Goal: Information Seeking & Learning: Learn about a topic

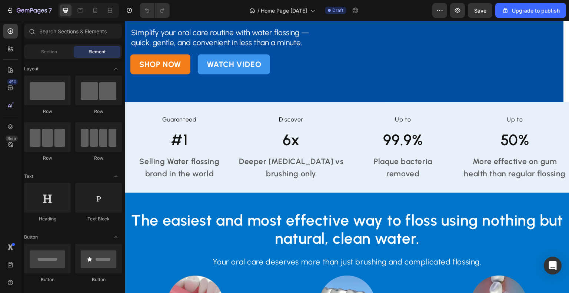
scroll to position [110, 0]
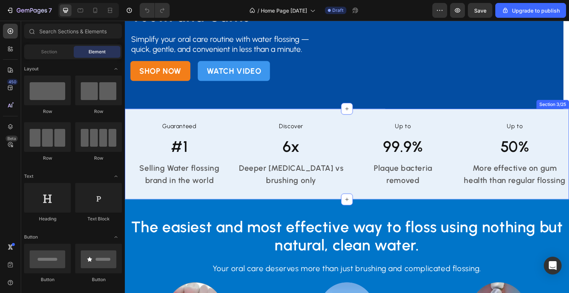
click at [211, 190] on div "Guaranteed Text Block #1 Heading Selling Water flossing brand in the world Text…" at bounding box center [347, 154] width 445 height 91
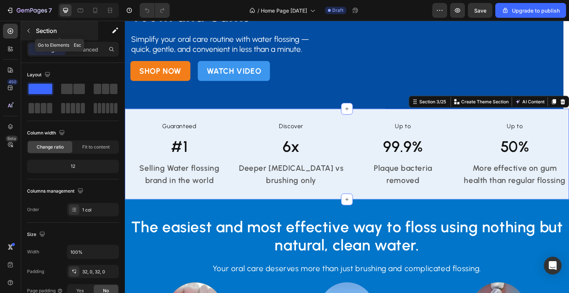
click at [27, 29] on icon "button" at bounding box center [29, 31] width 6 height 6
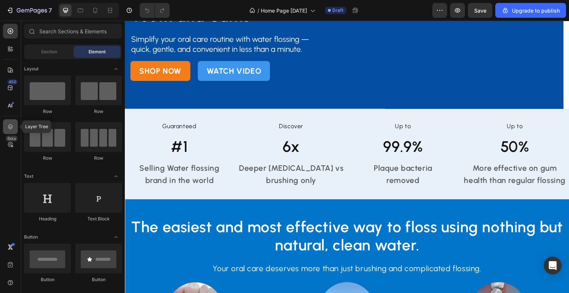
click at [8, 129] on icon at bounding box center [10, 126] width 7 height 7
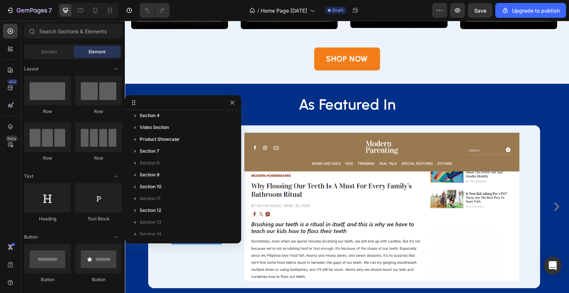
scroll to position [1625, 0]
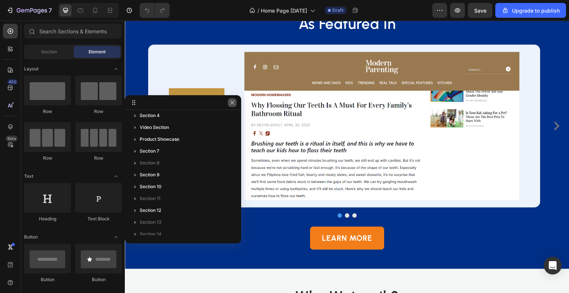
click at [230, 104] on icon "button" at bounding box center [232, 103] width 6 height 6
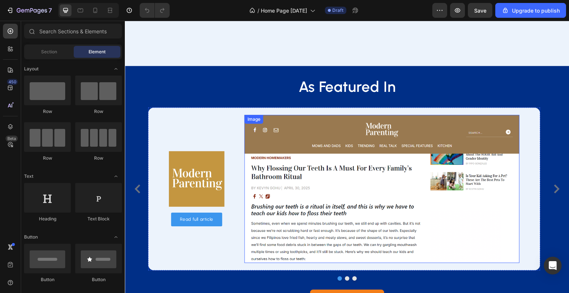
scroll to position [1635, 0]
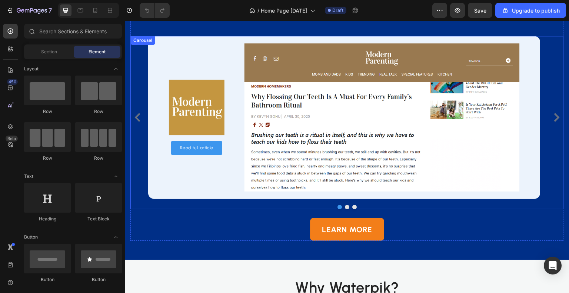
click at [345, 206] on button "Dot" at bounding box center [347, 207] width 4 height 4
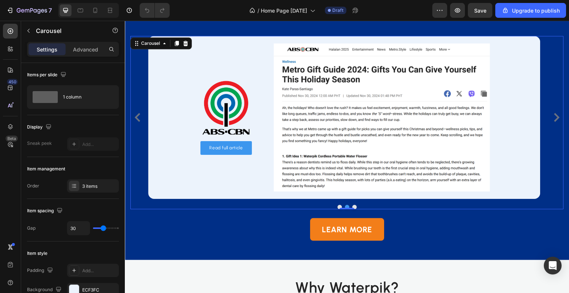
click at [353, 206] on button "Dot" at bounding box center [355, 207] width 4 height 4
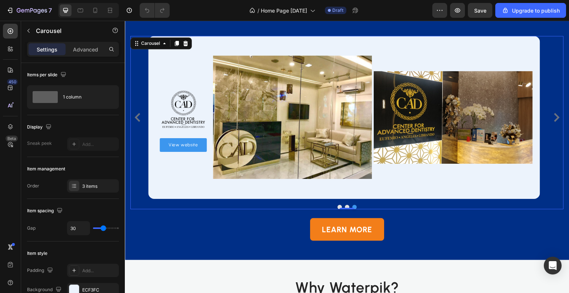
click at [338, 206] on button "Dot" at bounding box center [340, 207] width 4 height 4
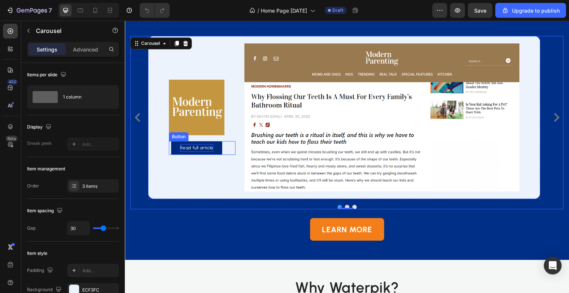
click at [198, 148] on p "Read full article" at bounding box center [196, 148] width 33 height 8
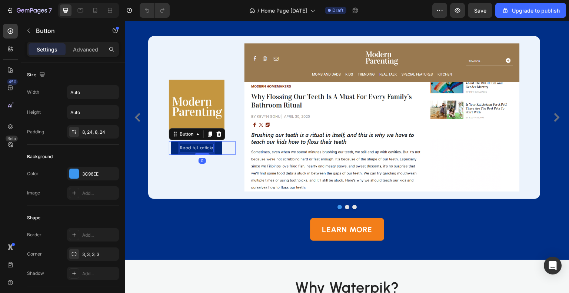
click at [197, 148] on p "Read full article" at bounding box center [196, 148] width 33 height 8
click at [214, 148] on link "Read full article" at bounding box center [196, 148] width 51 height 14
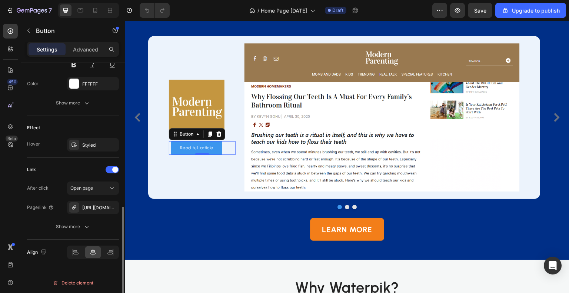
scroll to position [329, 0]
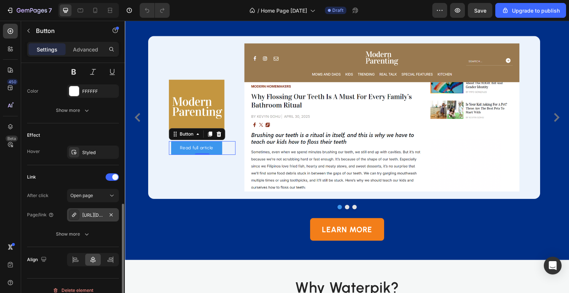
click at [81, 215] on div "[URL][DOMAIN_NAME]" at bounding box center [93, 214] width 52 height 13
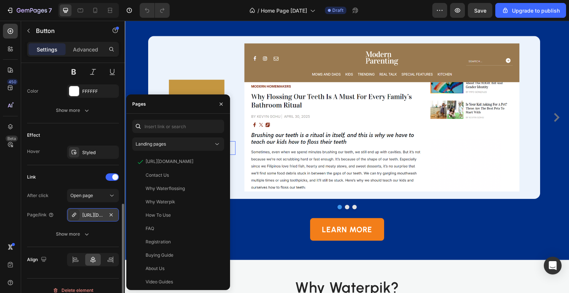
click at [86, 215] on div "[URL][DOMAIN_NAME]" at bounding box center [92, 215] width 21 height 7
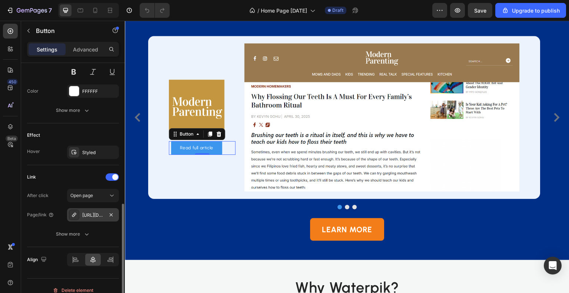
click at [91, 215] on div "[URL][DOMAIN_NAME]" at bounding box center [92, 215] width 21 height 7
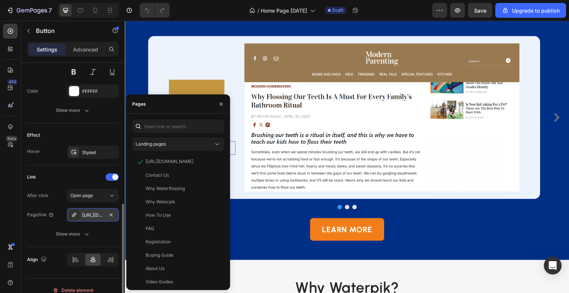
click at [91, 215] on div "[URL][DOMAIN_NAME]" at bounding box center [92, 215] width 21 height 7
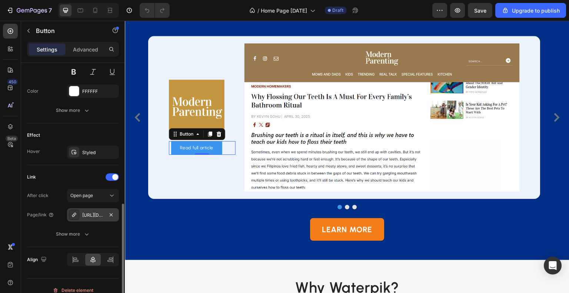
click at [91, 215] on div "[URL][DOMAIN_NAME]" at bounding box center [92, 215] width 21 height 7
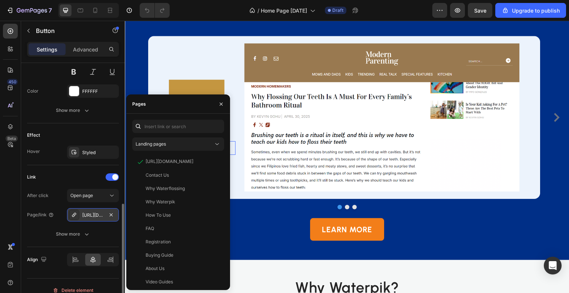
click at [84, 215] on div "[URL][DOMAIN_NAME]" at bounding box center [92, 215] width 21 height 7
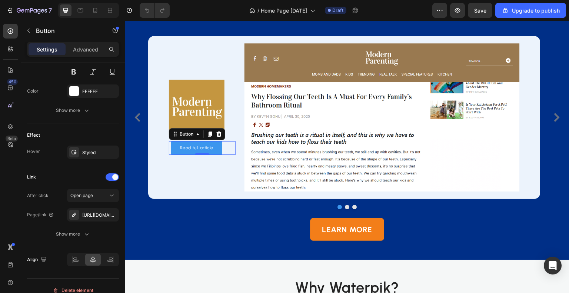
drag, startPoint x: 209, startPoint y: 235, endPoint x: 175, endPoint y: 238, distance: 33.8
click at [175, 238] on div "LEARN MORE Button" at bounding box center [347, 225] width 434 height 32
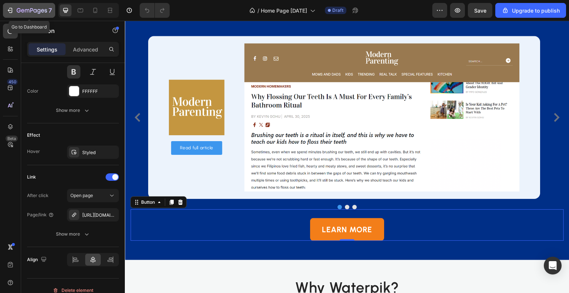
click at [9, 11] on icon "button" at bounding box center [9, 10] width 7 height 7
